Goal: Task Accomplishment & Management: Use online tool/utility

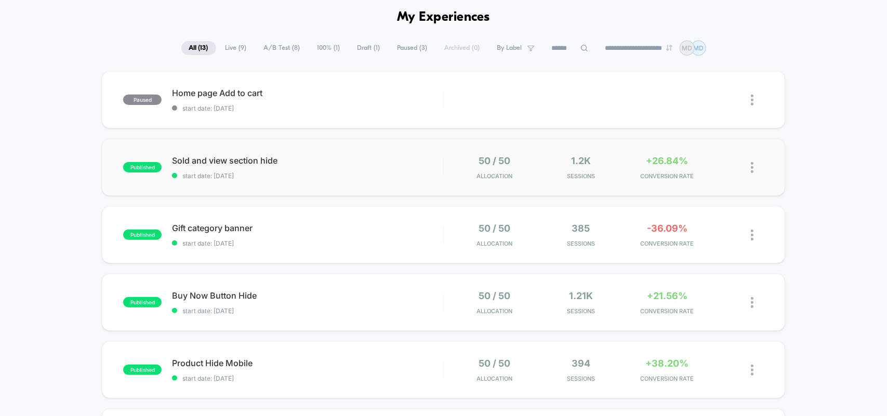
scroll to position [65, 0]
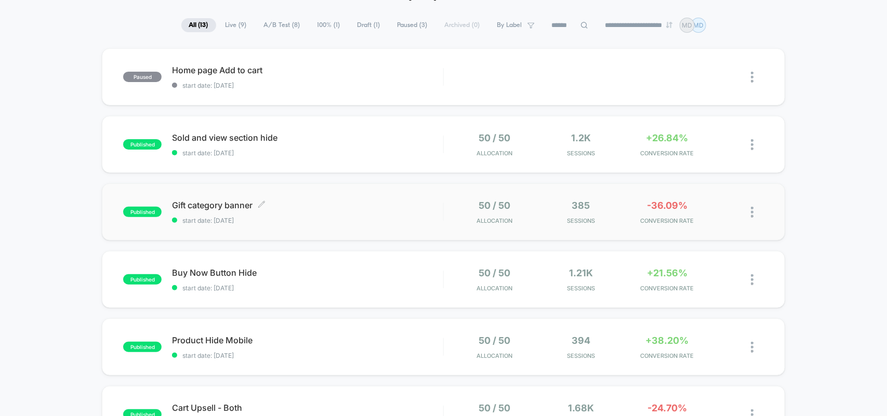
click at [316, 213] on div "Gift category banner Click to edit experience details Click to edit experience …" at bounding box center [307, 212] width 271 height 24
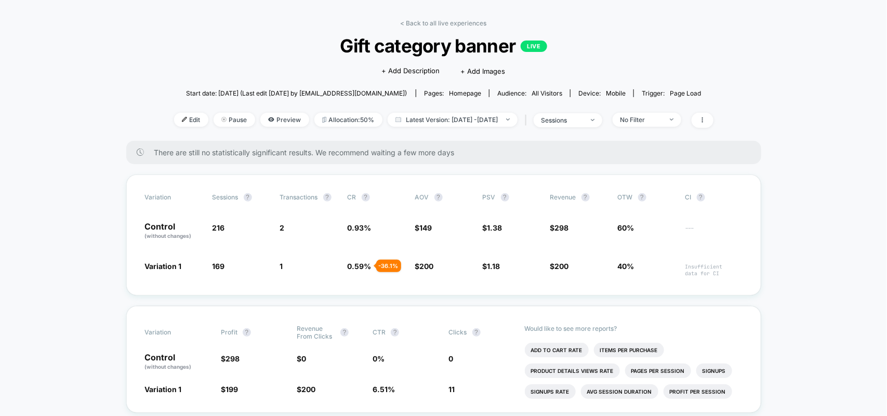
scroll to position [65, 0]
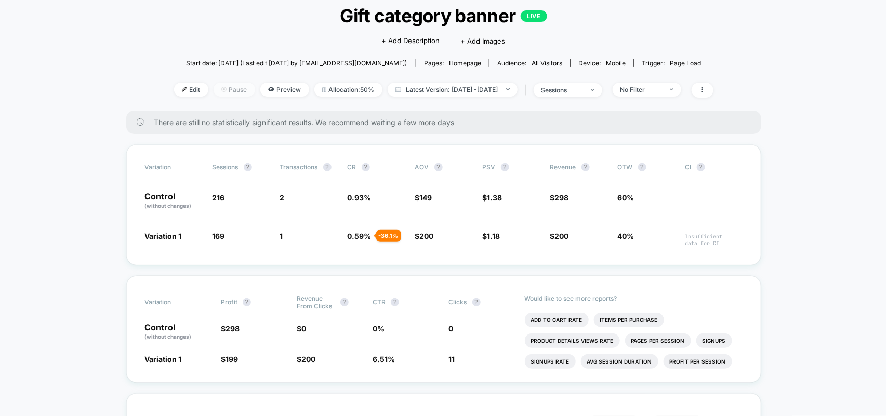
click at [213, 91] on span "Pause" at bounding box center [234, 90] width 42 height 14
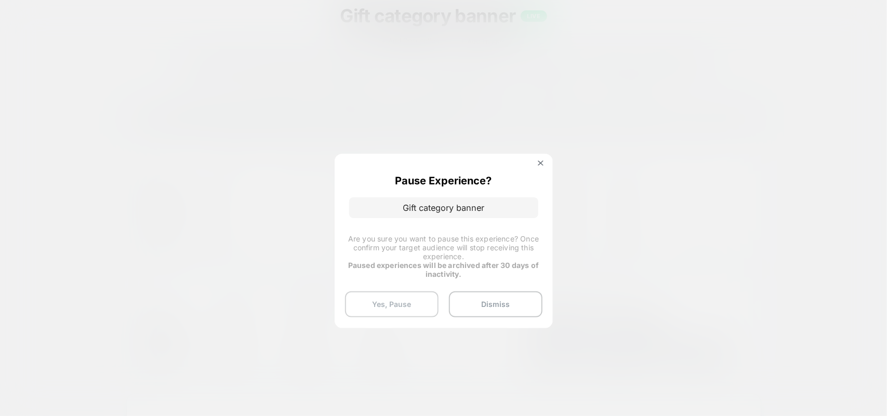
click at [404, 299] on button "Yes, Pause" at bounding box center [391, 304] width 93 height 26
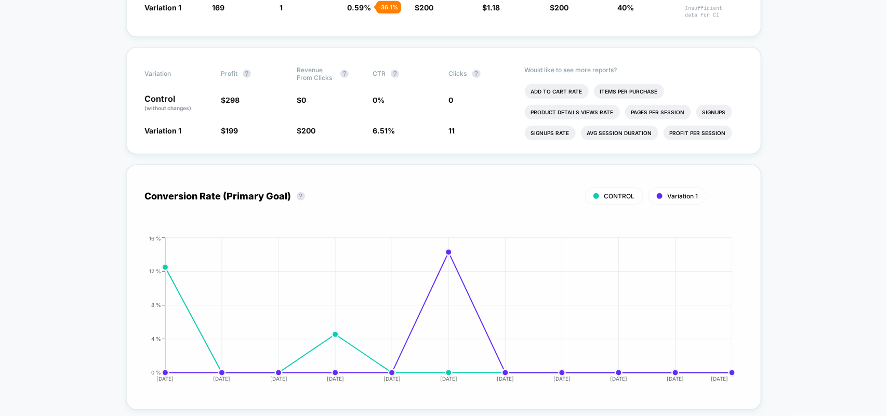
scroll to position [0, 0]
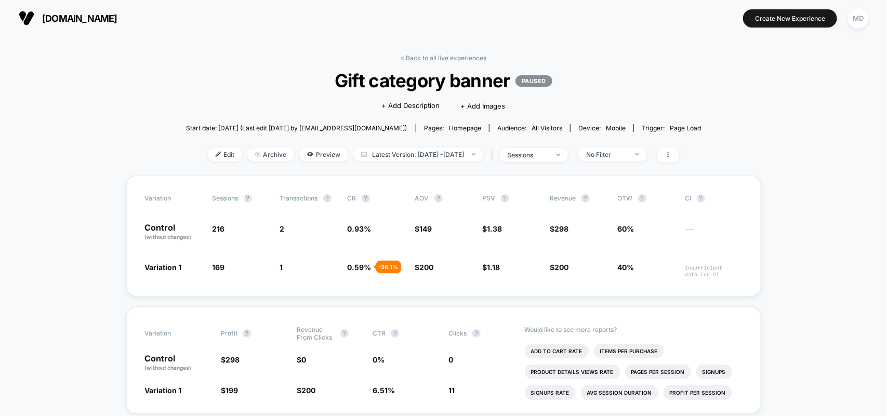
click at [101, 21] on span "[DOMAIN_NAME]" at bounding box center [79, 18] width 75 height 11
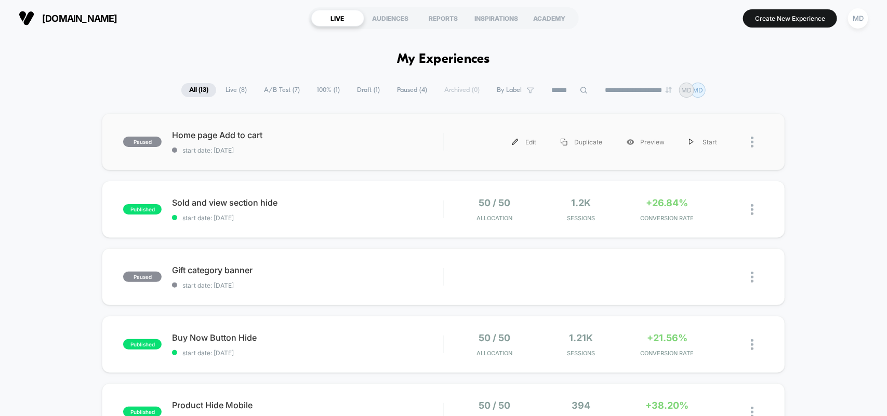
scroll to position [65, 0]
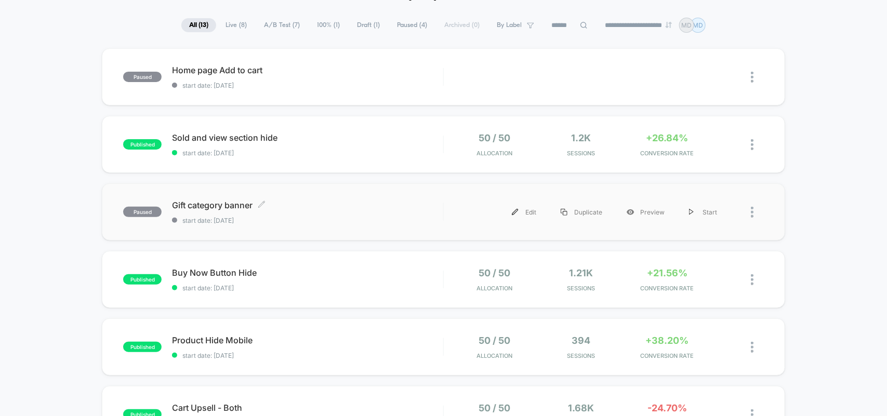
click at [292, 210] on div "Gift category banner Click to edit experience details Click to edit experience …" at bounding box center [307, 212] width 271 height 24
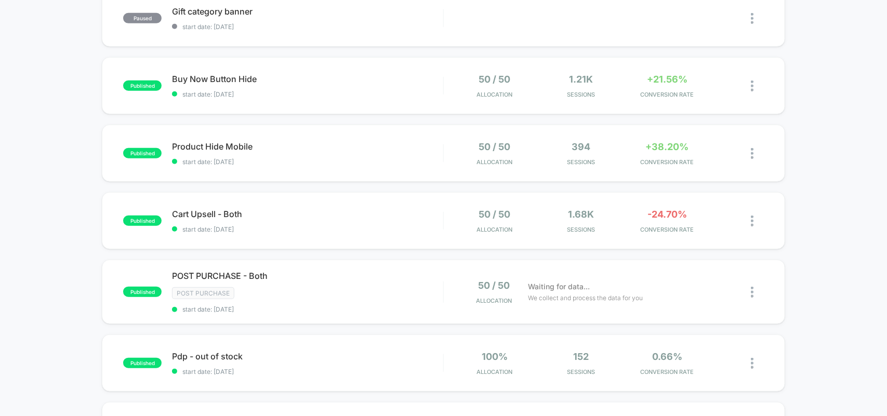
scroll to position [260, 0]
click at [335, 211] on span "Cart Upsell - Both Click to edit experience details" at bounding box center [307, 213] width 271 height 10
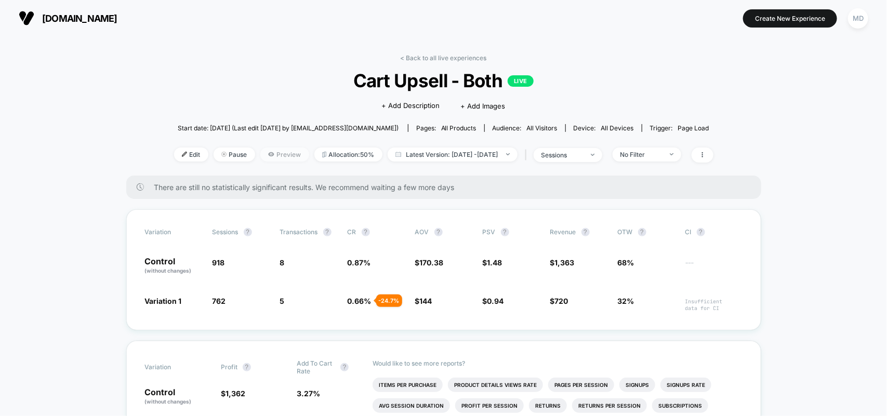
click at [273, 152] on span "Preview" at bounding box center [284, 154] width 49 height 14
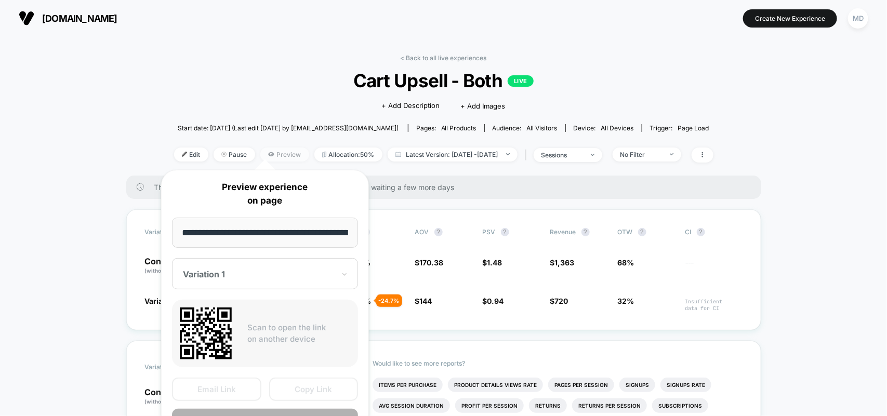
scroll to position [0, 286]
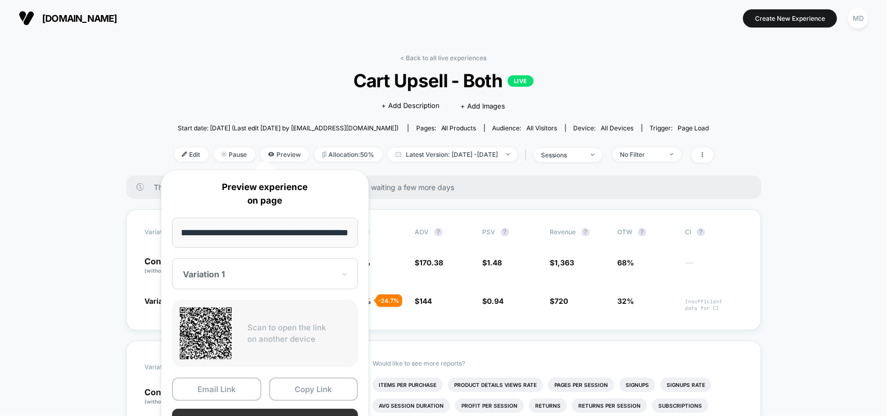
click at [268, 409] on button "Preview" at bounding box center [265, 420] width 186 height 23
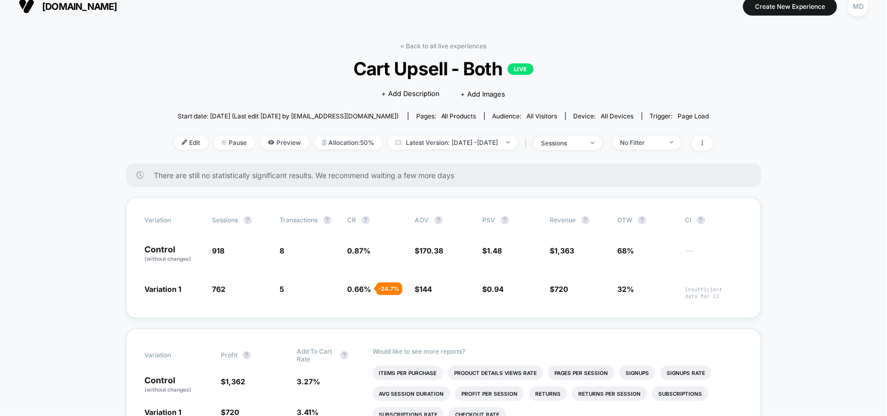
scroll to position [0, 0]
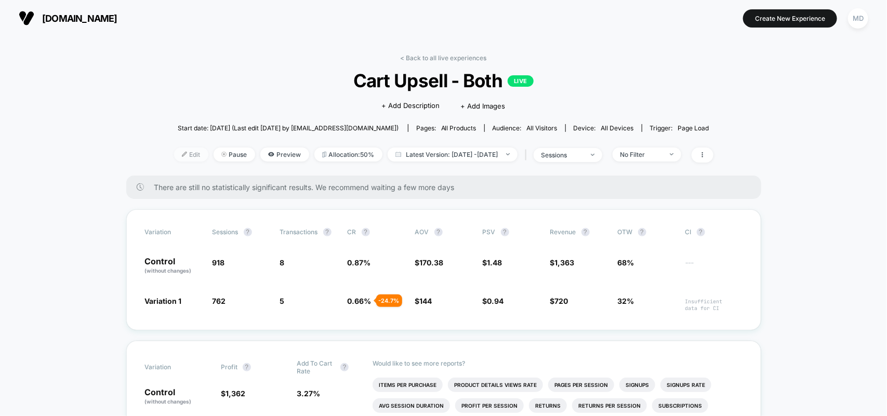
click at [174, 156] on span "Edit" at bounding box center [191, 154] width 34 height 14
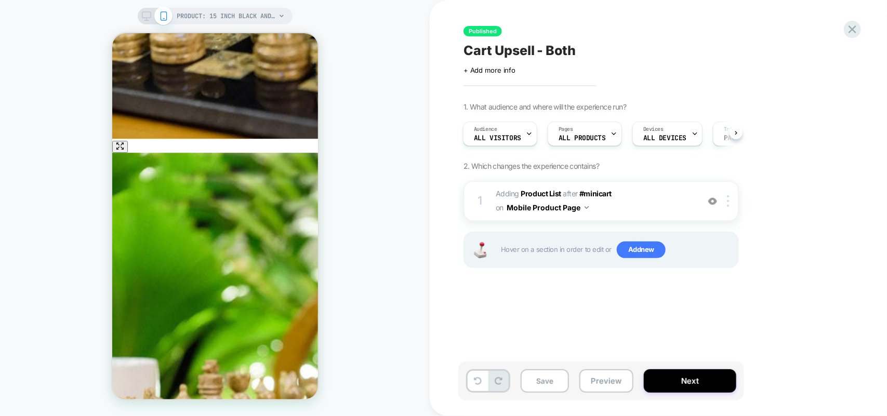
scroll to position [1428, 0]
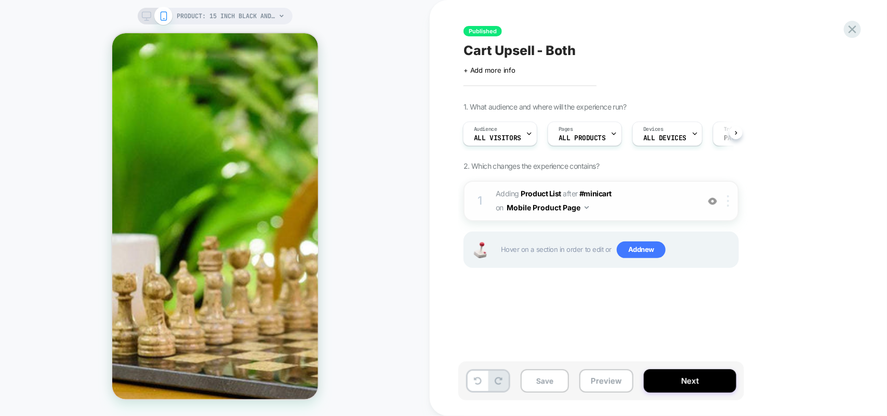
click at [728, 201] on img at bounding box center [728, 200] width 2 height 11
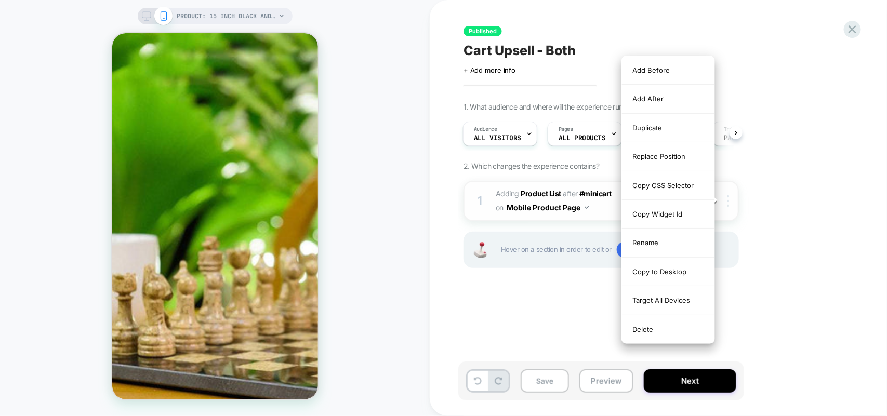
click at [728, 201] on img at bounding box center [728, 200] width 2 height 11
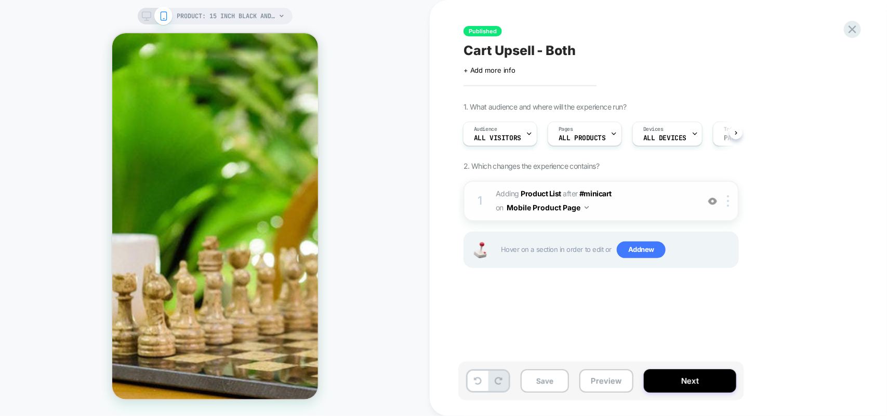
click at [601, 203] on span "#_loomi_addon_1757758859685 Adding Product List AFTER #minicart #minicart on Mo…" at bounding box center [594, 201] width 198 height 28
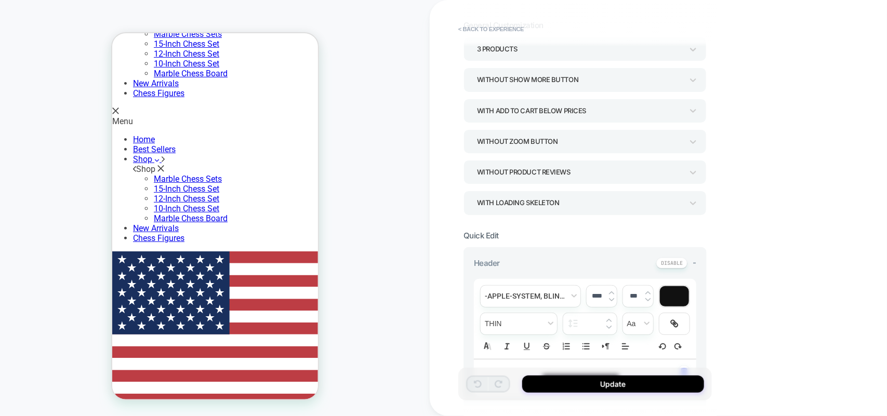
scroll to position [0, 0]
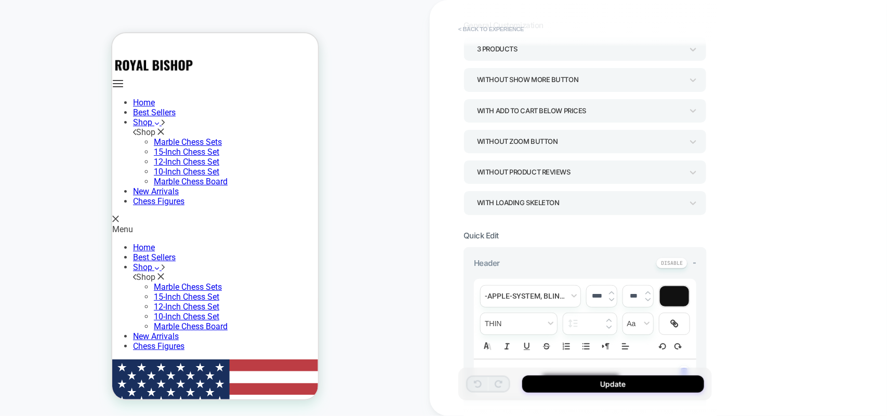
click at [476, 28] on button "< Back to experience" at bounding box center [491, 29] width 76 height 17
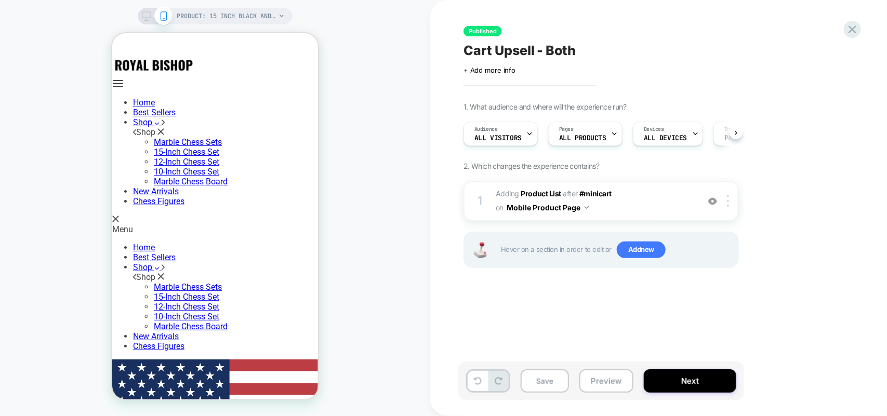
scroll to position [0, 1]
click at [851, 32] on icon at bounding box center [852, 29] width 14 height 14
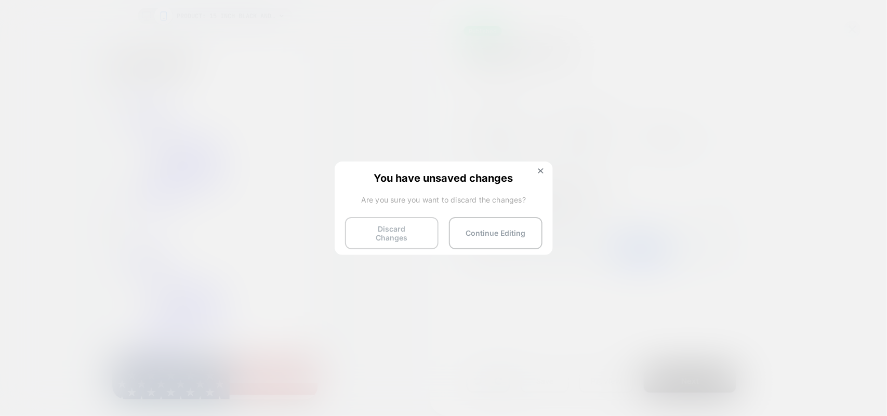
click at [396, 239] on button "Discard Changes" at bounding box center [391, 233] width 93 height 32
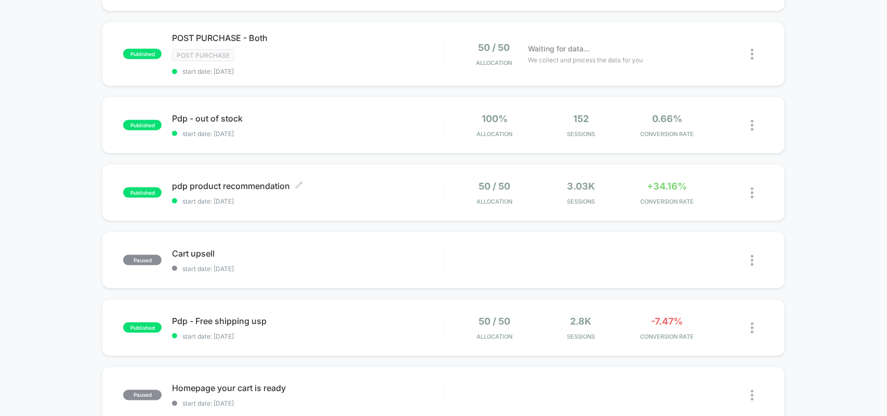
scroll to position [519, 0]
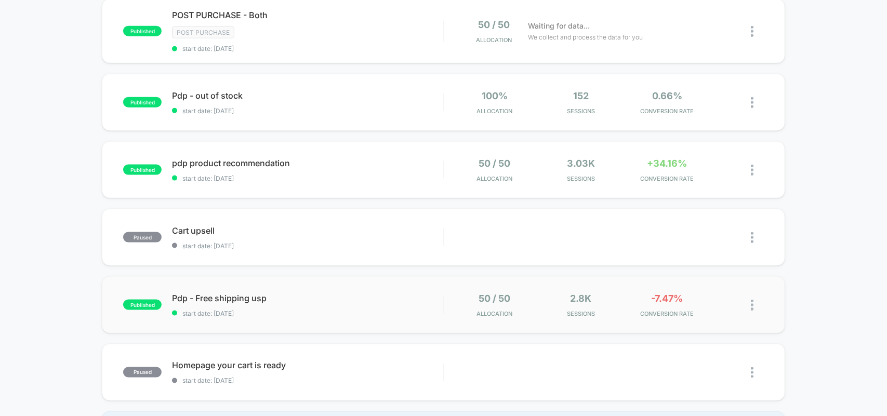
click at [289, 289] on div "published Pdp - Free shipping usp start date: [DATE] 50 / 50 Allocation 2.8k Se…" at bounding box center [443, 304] width 682 height 57
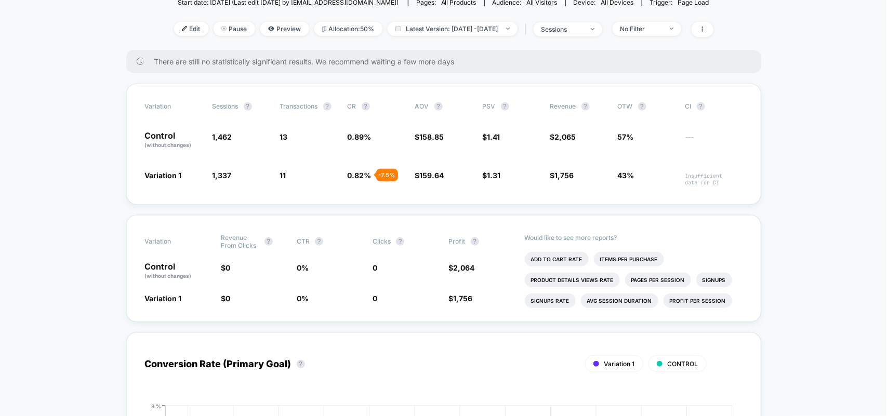
scroll to position [130, 0]
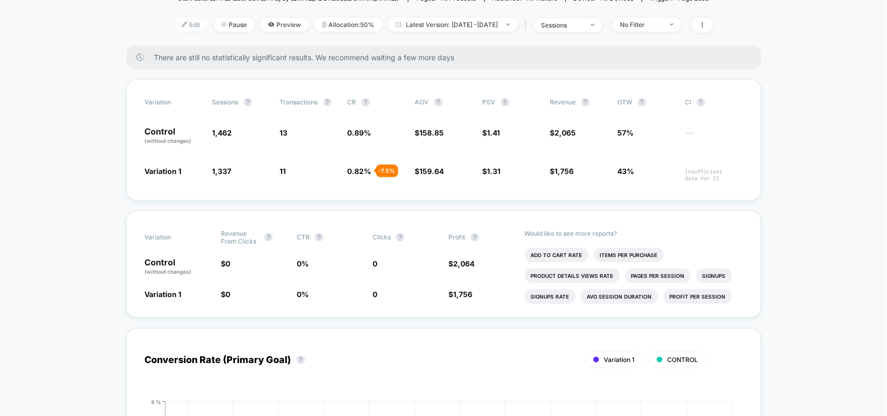
click at [174, 18] on span "Edit" at bounding box center [191, 25] width 34 height 14
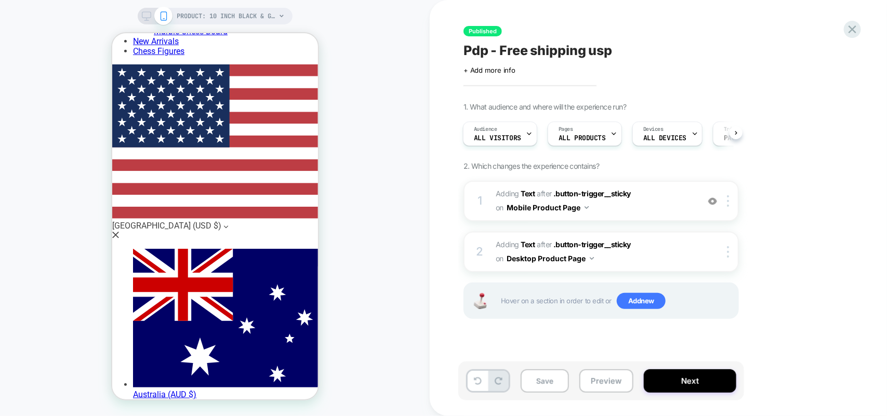
scroll to position [325, 0]
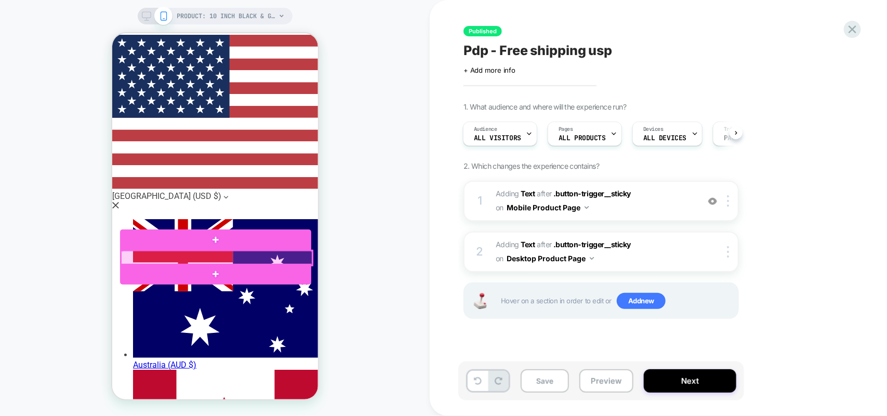
click at [287, 254] on div at bounding box center [215, 257] width 191 height 15
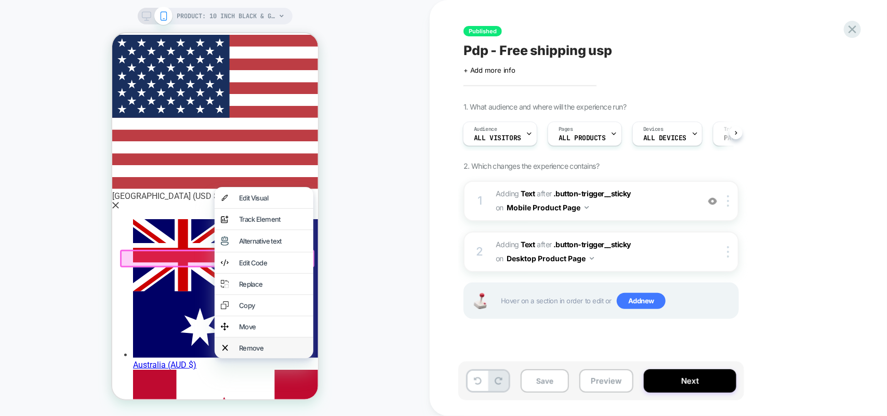
click at [253, 352] on div "Remove" at bounding box center [272, 347] width 68 height 8
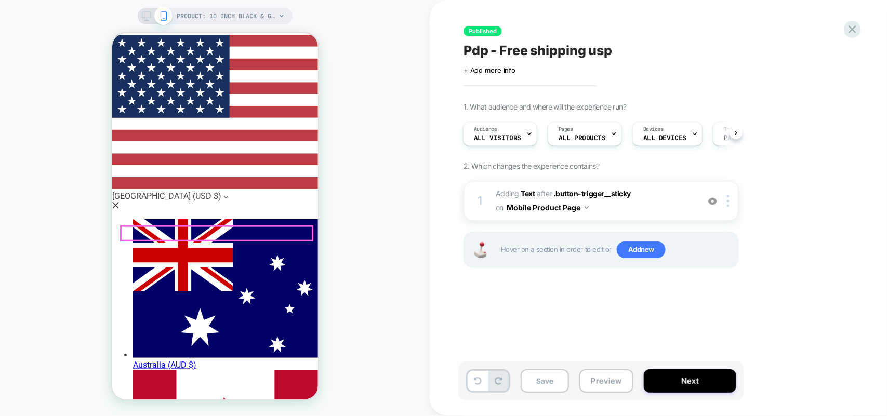
click at [713, 203] on img at bounding box center [712, 201] width 9 height 9
click at [710, 198] on img at bounding box center [712, 201] width 9 height 9
click at [471, 383] on button at bounding box center [477, 381] width 20 height 20
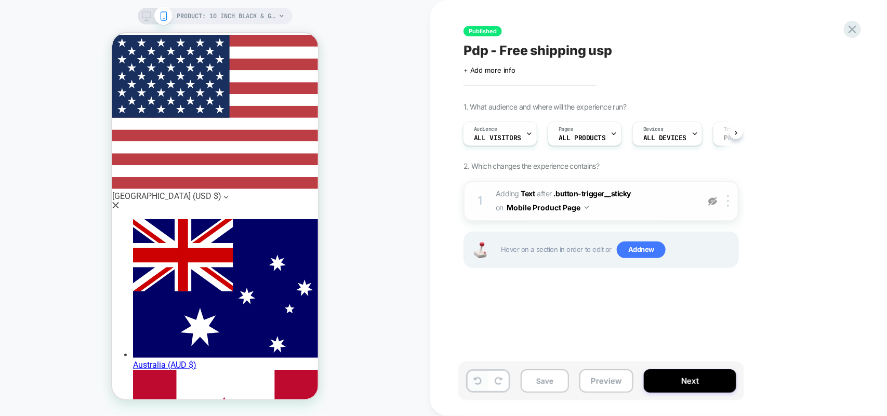
click at [471, 383] on button at bounding box center [477, 381] width 20 height 20
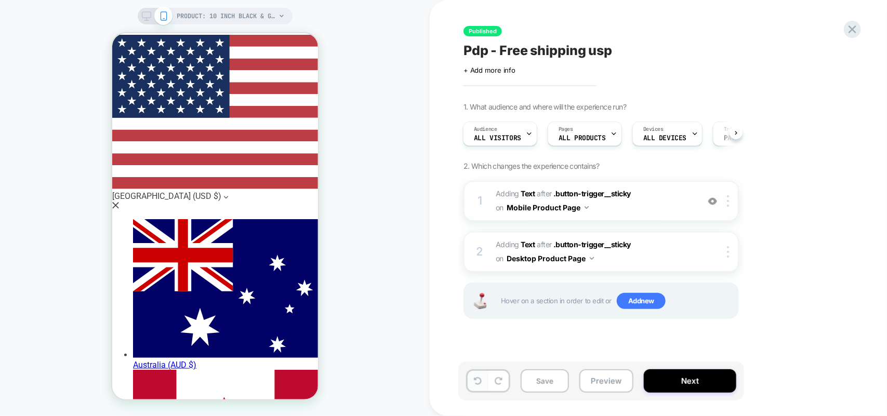
click at [471, 383] on button at bounding box center [477, 381] width 20 height 20
click at [502, 381] on icon at bounding box center [498, 381] width 8 height 8
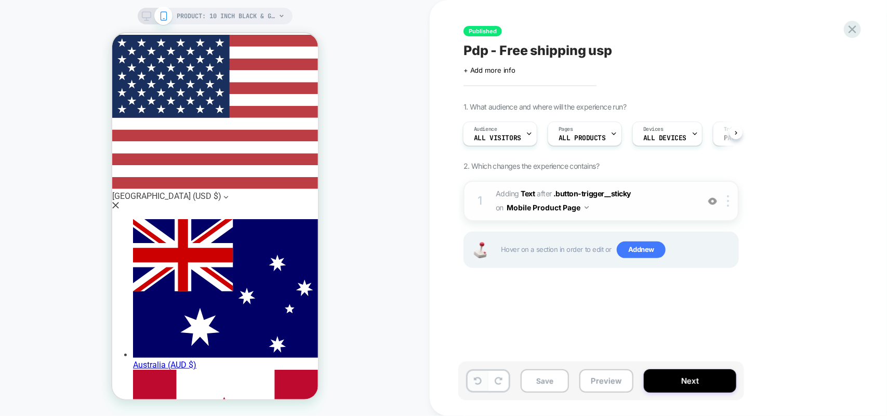
click at [477, 381] on icon at bounding box center [478, 381] width 8 height 8
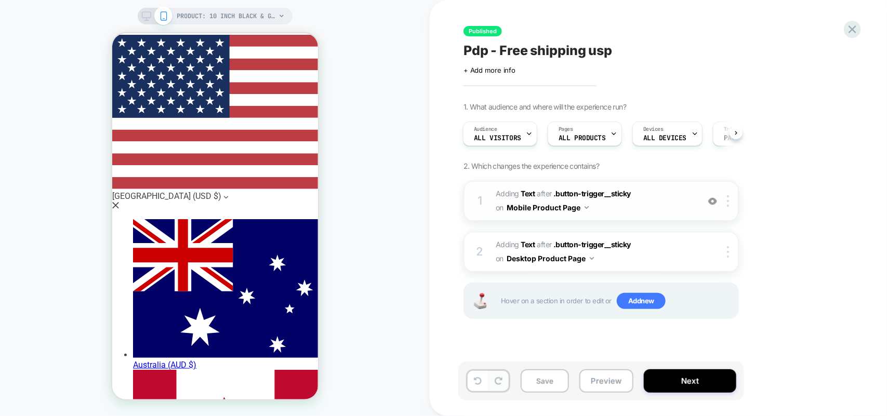
click at [504, 383] on button at bounding box center [498, 381] width 20 height 20
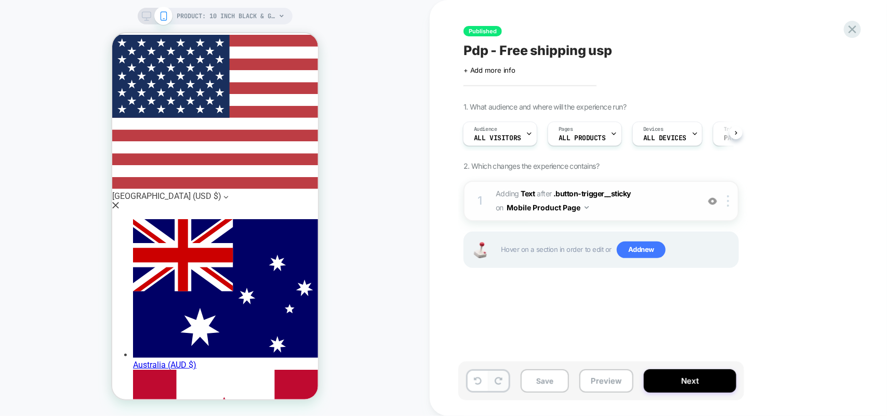
click at [504, 383] on button at bounding box center [498, 381] width 20 height 20
click at [711, 202] on img at bounding box center [712, 201] width 9 height 9
click at [710, 202] on img at bounding box center [712, 201] width 9 height 9
click at [852, 28] on icon at bounding box center [852, 29] width 8 height 8
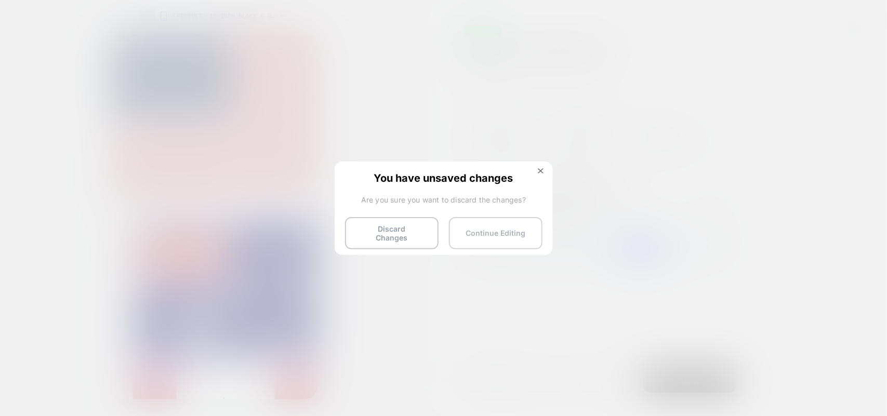
click at [511, 225] on button "Continue Editing" at bounding box center [495, 233] width 93 height 32
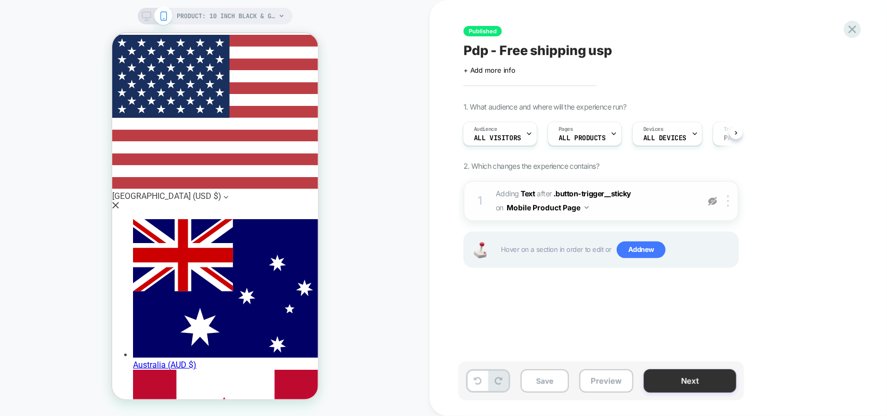
click at [670, 380] on button "Next" at bounding box center [689, 380] width 92 height 23
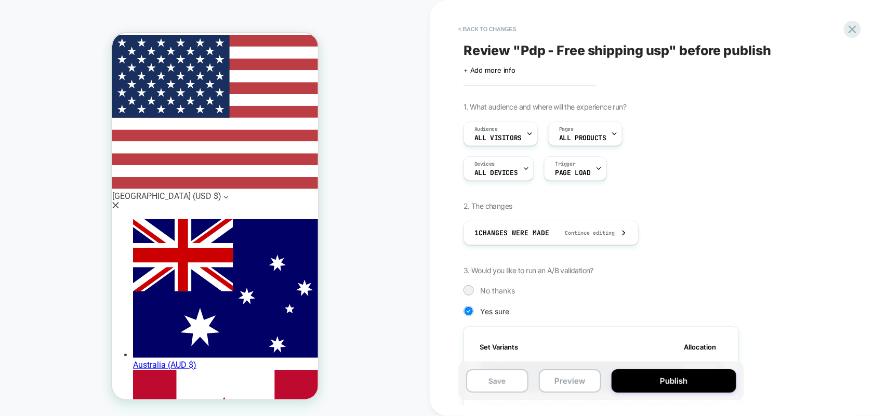
scroll to position [0, 1]
click at [670, 380] on button "Publish" at bounding box center [673, 380] width 125 height 23
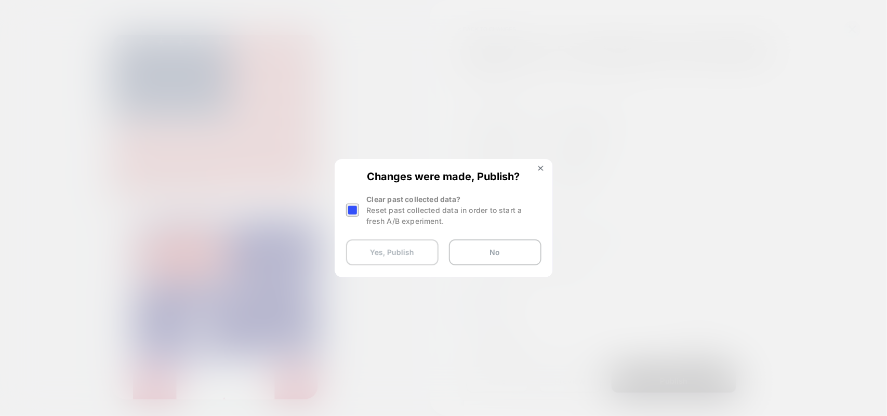
click at [367, 252] on button "Yes, Publish" at bounding box center [392, 252] width 92 height 26
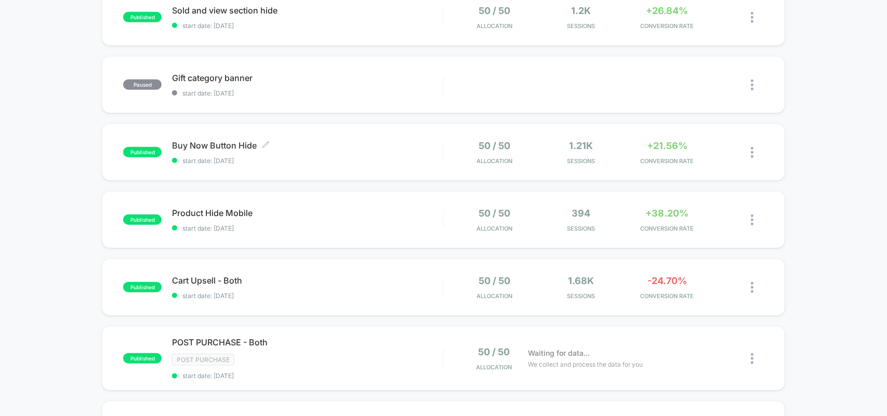
scroll to position [325, 0]
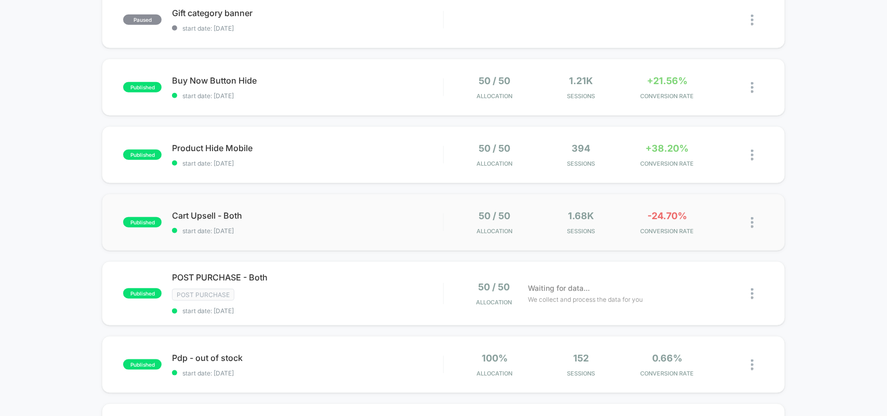
click at [750, 223] on img at bounding box center [751, 222] width 3 height 11
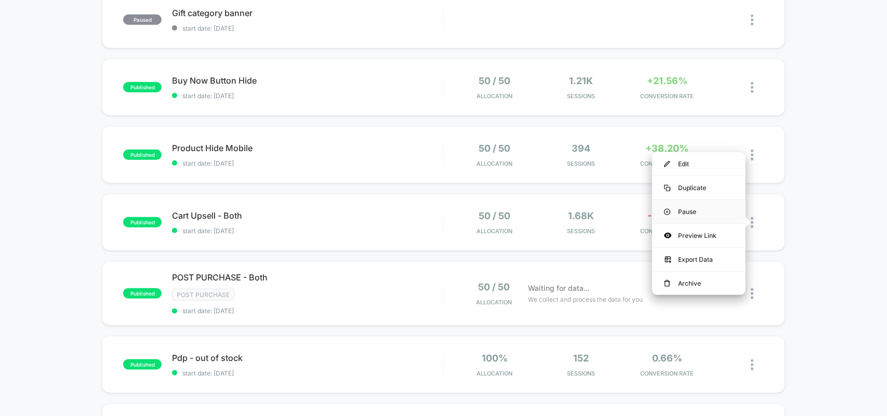
click at [686, 213] on div "Pause" at bounding box center [698, 211] width 93 height 23
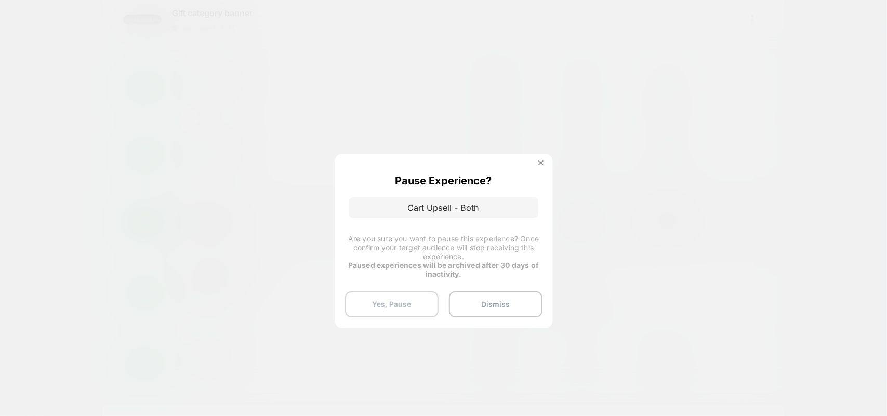
click at [374, 302] on button "Yes, Pause" at bounding box center [391, 304] width 93 height 26
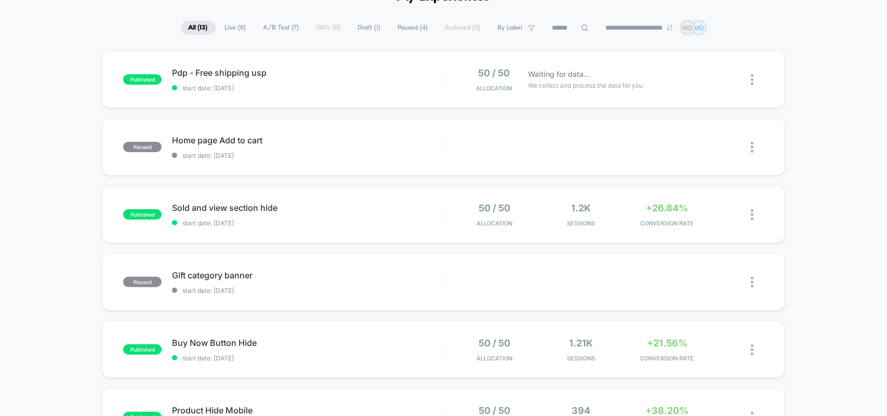
scroll to position [0, 0]
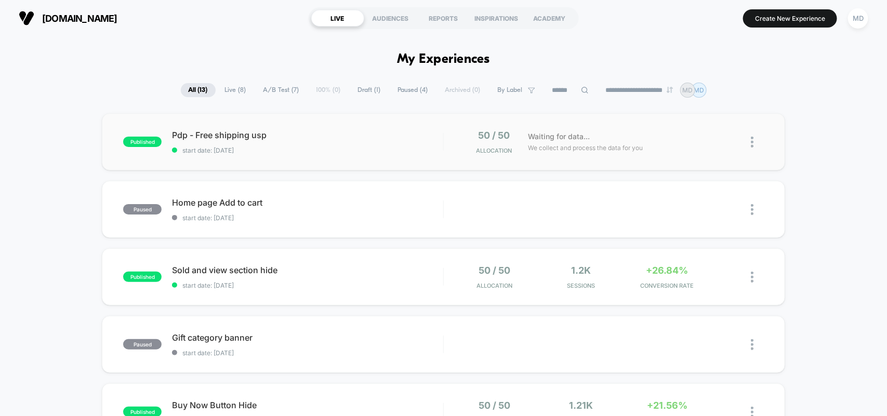
click at [750, 144] on img at bounding box center [751, 142] width 3 height 11
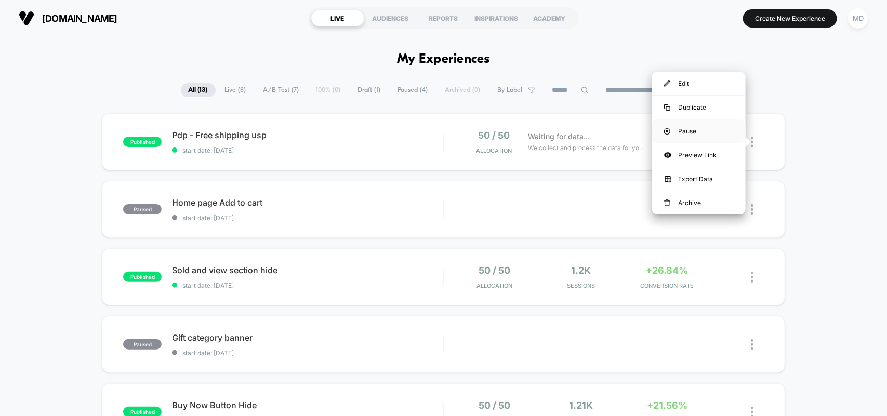
click at [671, 128] on div "Pause" at bounding box center [698, 130] width 93 height 23
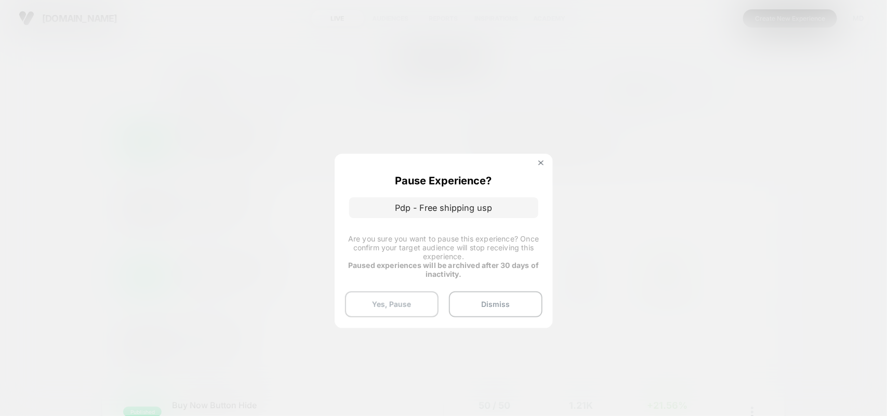
click at [388, 306] on button "Yes, Pause" at bounding box center [391, 304] width 93 height 26
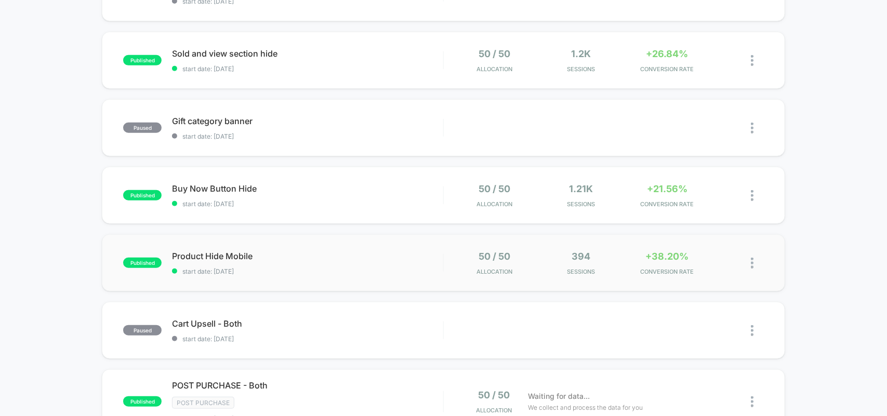
scroll to position [195, 0]
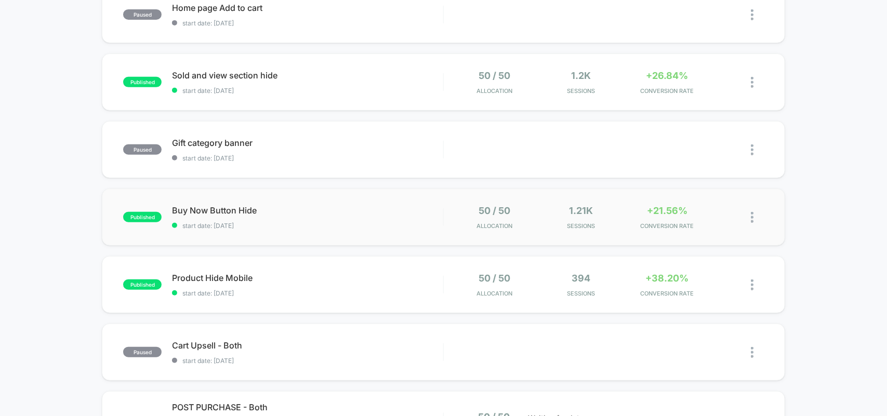
click at [321, 196] on div "published Buy Now Button Hide start date: [DATE] 50 / 50 Allocation 1.21k Sessi…" at bounding box center [443, 217] width 682 height 57
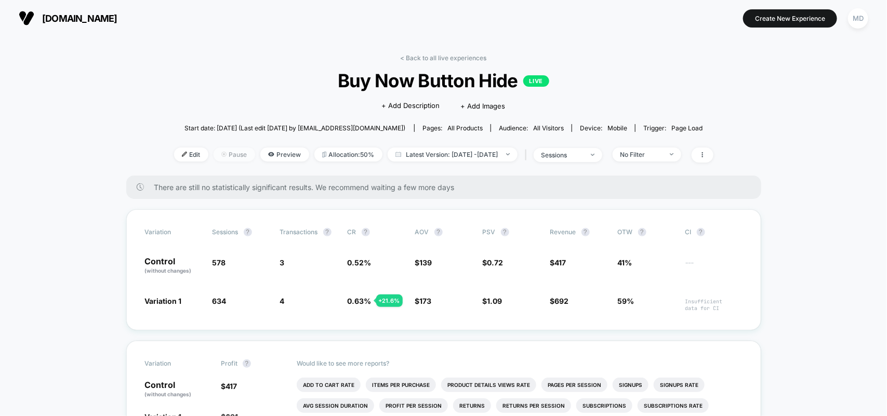
click at [219, 148] on span "Pause" at bounding box center [234, 154] width 42 height 14
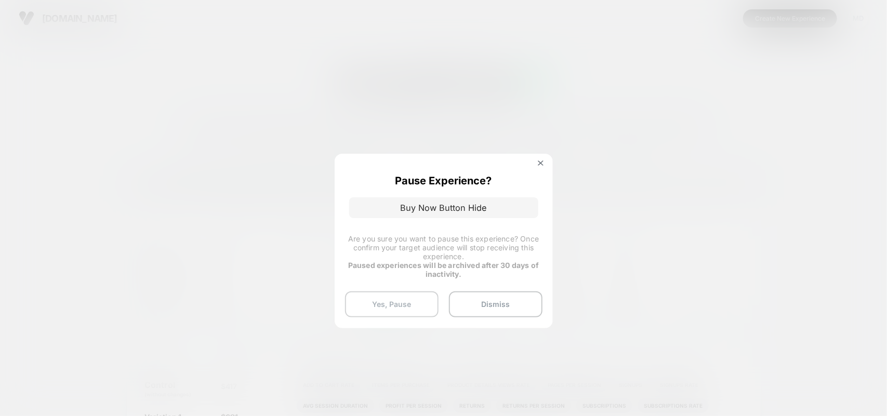
click at [406, 310] on button "Yes, Pause" at bounding box center [391, 304] width 93 height 26
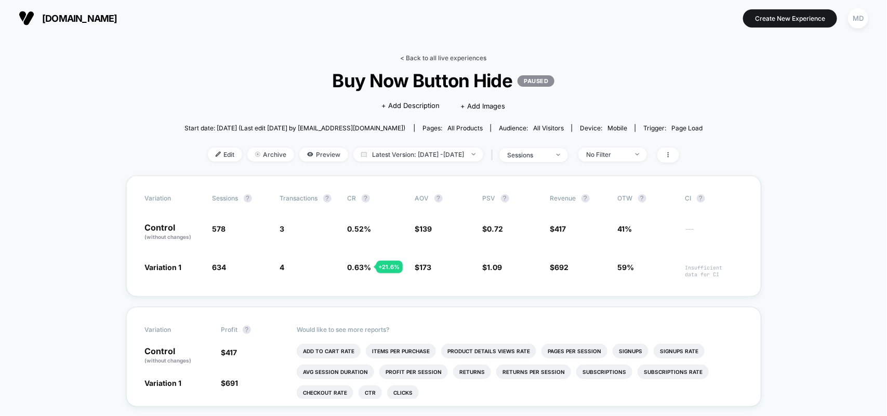
click at [450, 56] on link "< Back to all live experiences" at bounding box center [443, 58] width 86 height 8
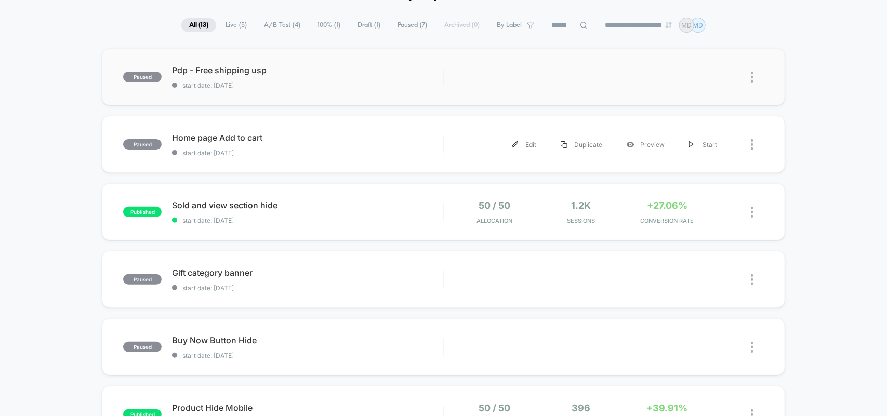
scroll to position [130, 0]
